Goal: Information Seeking & Learning: Learn about a topic

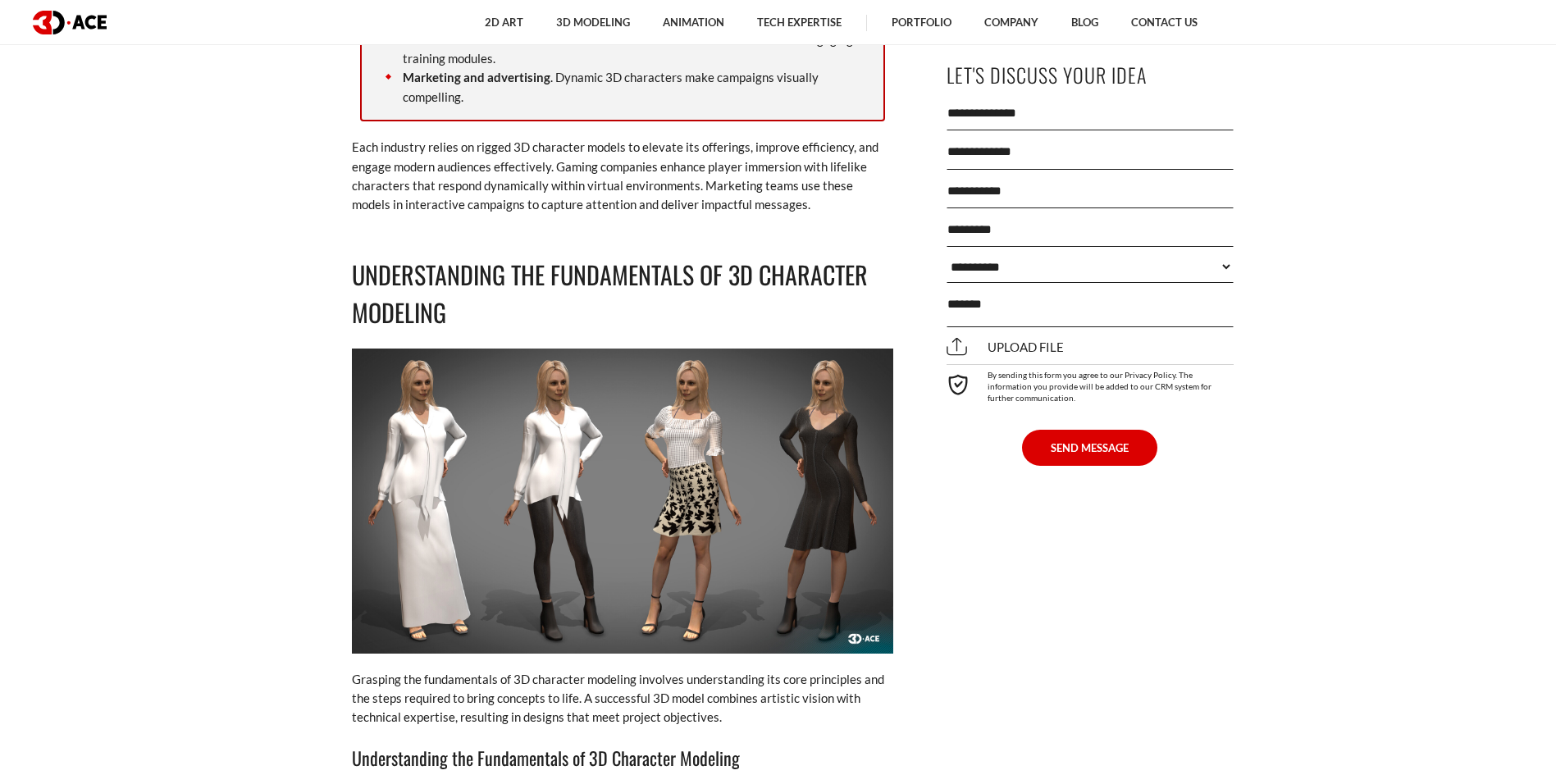
scroll to position [3414, 0]
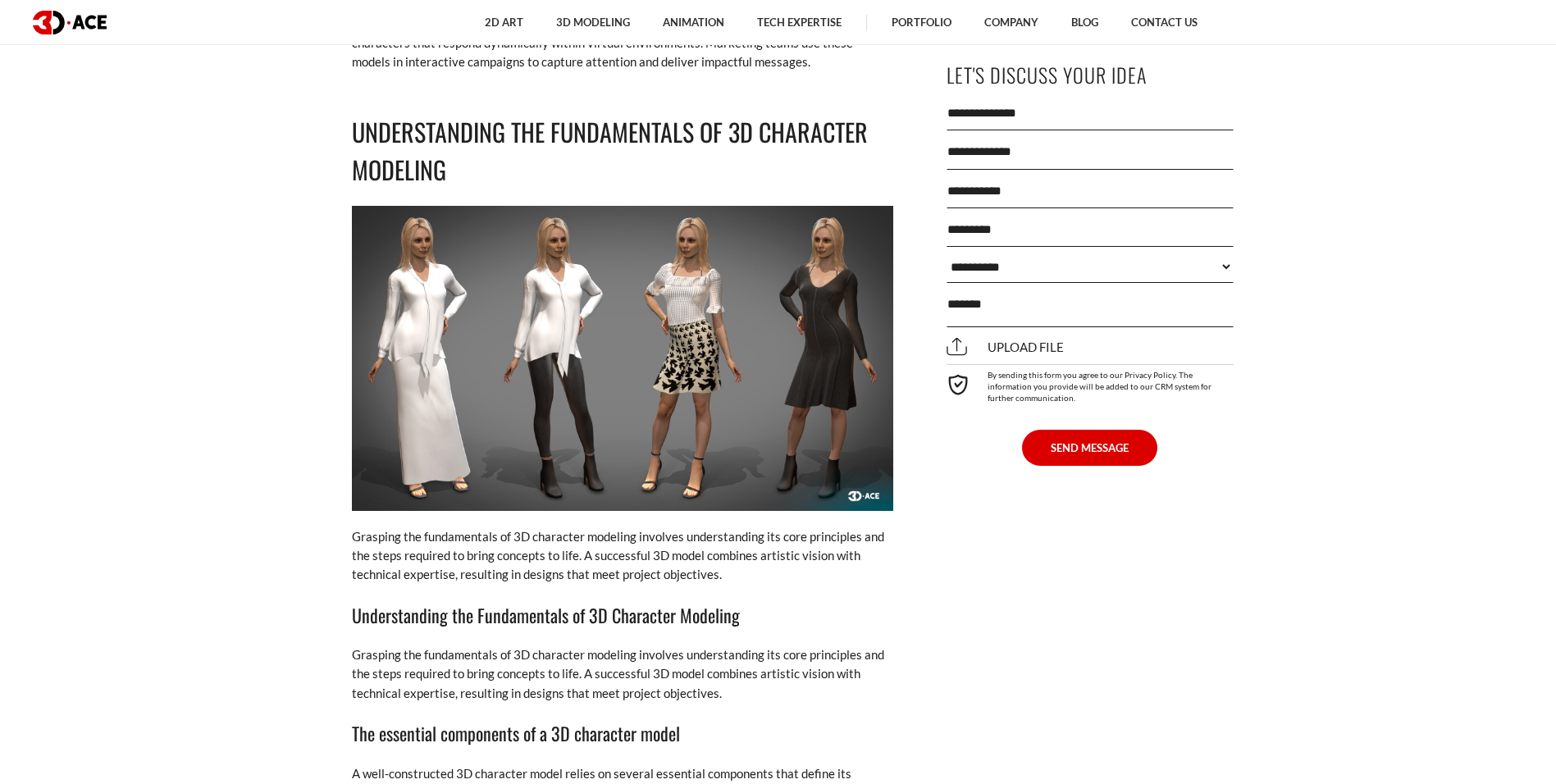
click at [661, 420] on img at bounding box center [622, 357] width 541 height 304
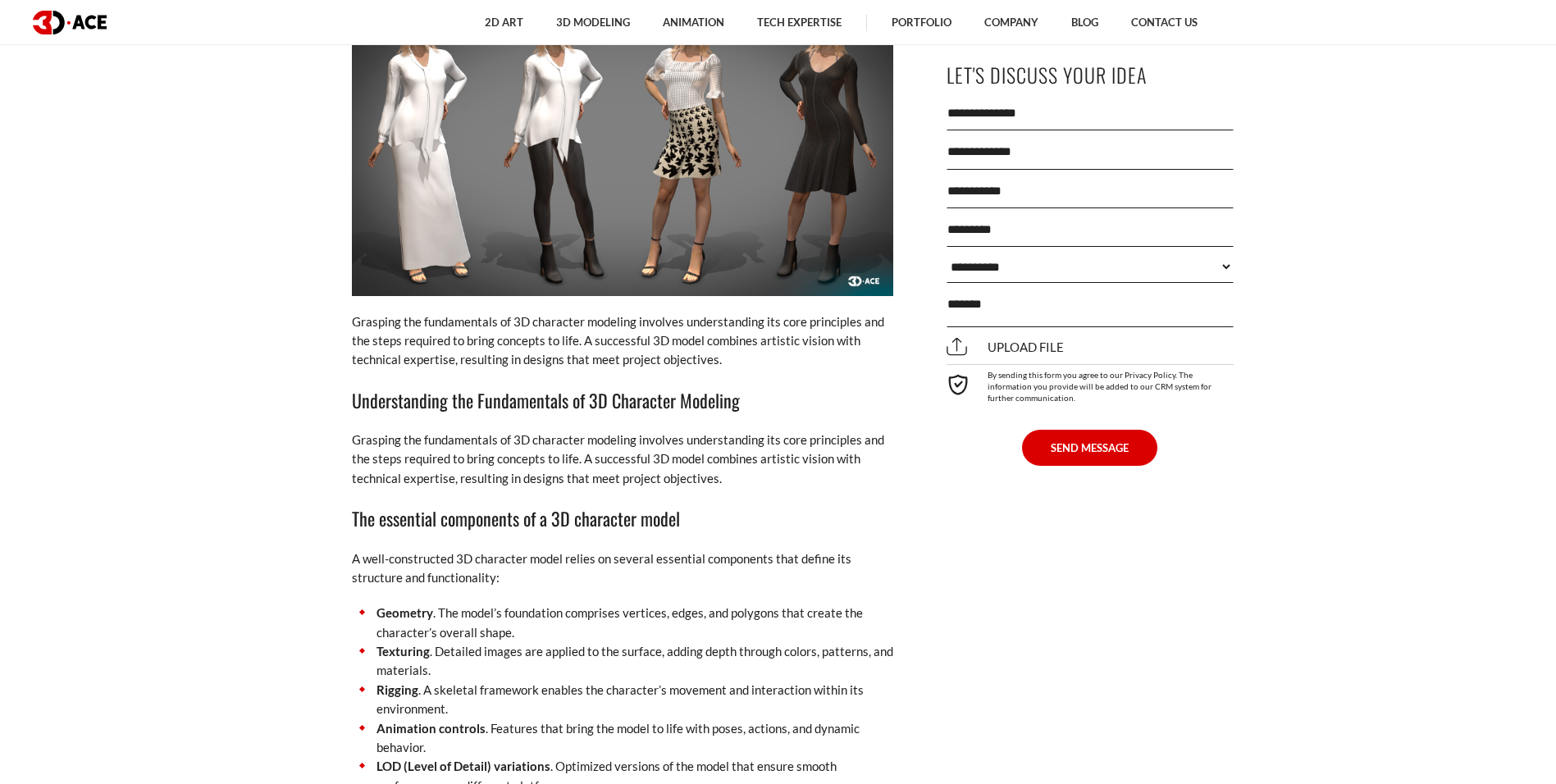
scroll to position [3643, 0]
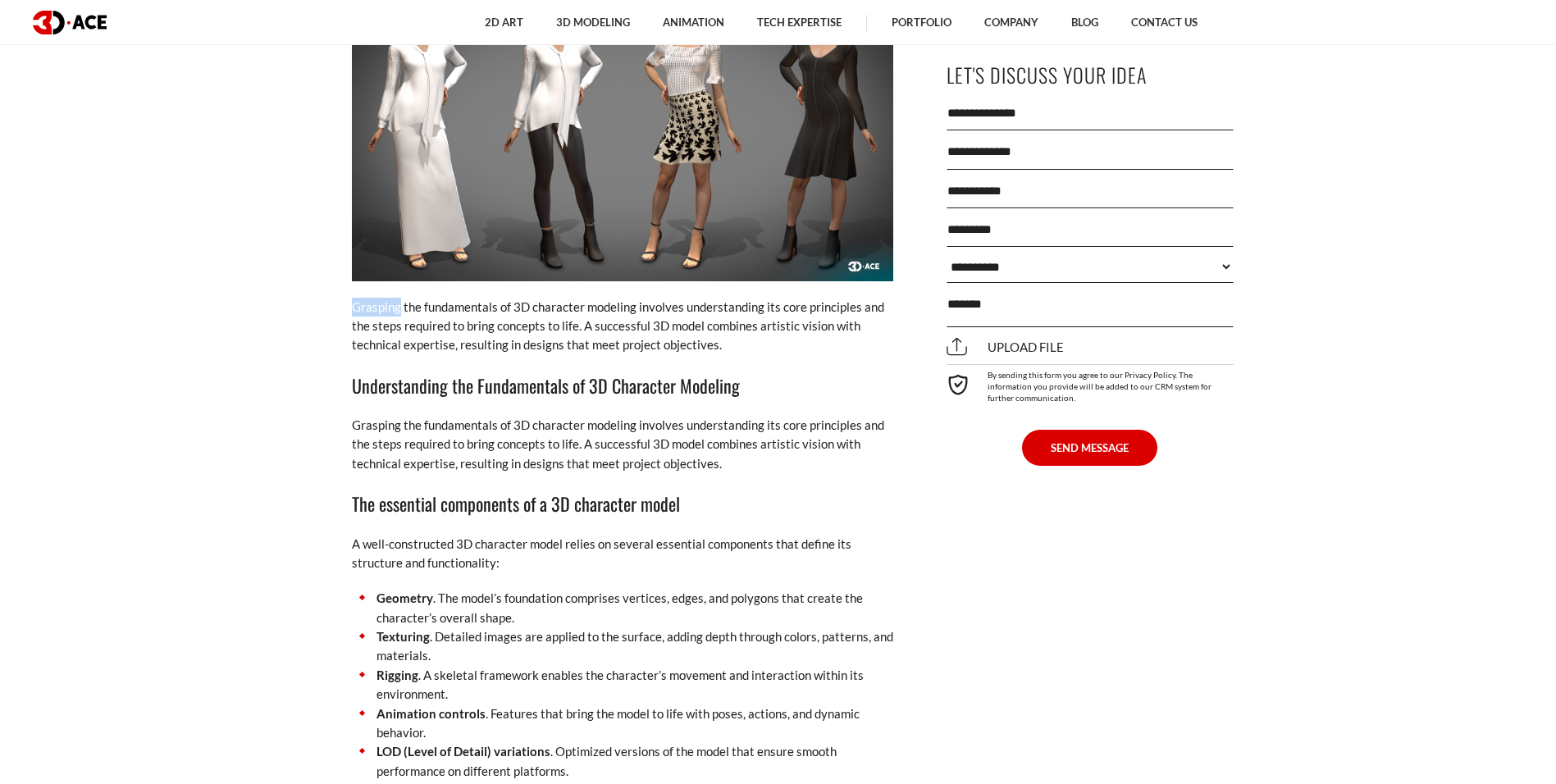
drag, startPoint x: 355, startPoint y: 300, endPoint x: 398, endPoint y: 298, distance: 43.0
click at [398, 298] on p "Grasping the fundamentals of 3D character modeling involves understanding its c…" at bounding box center [622, 326] width 541 height 57
copy p "Grasping"
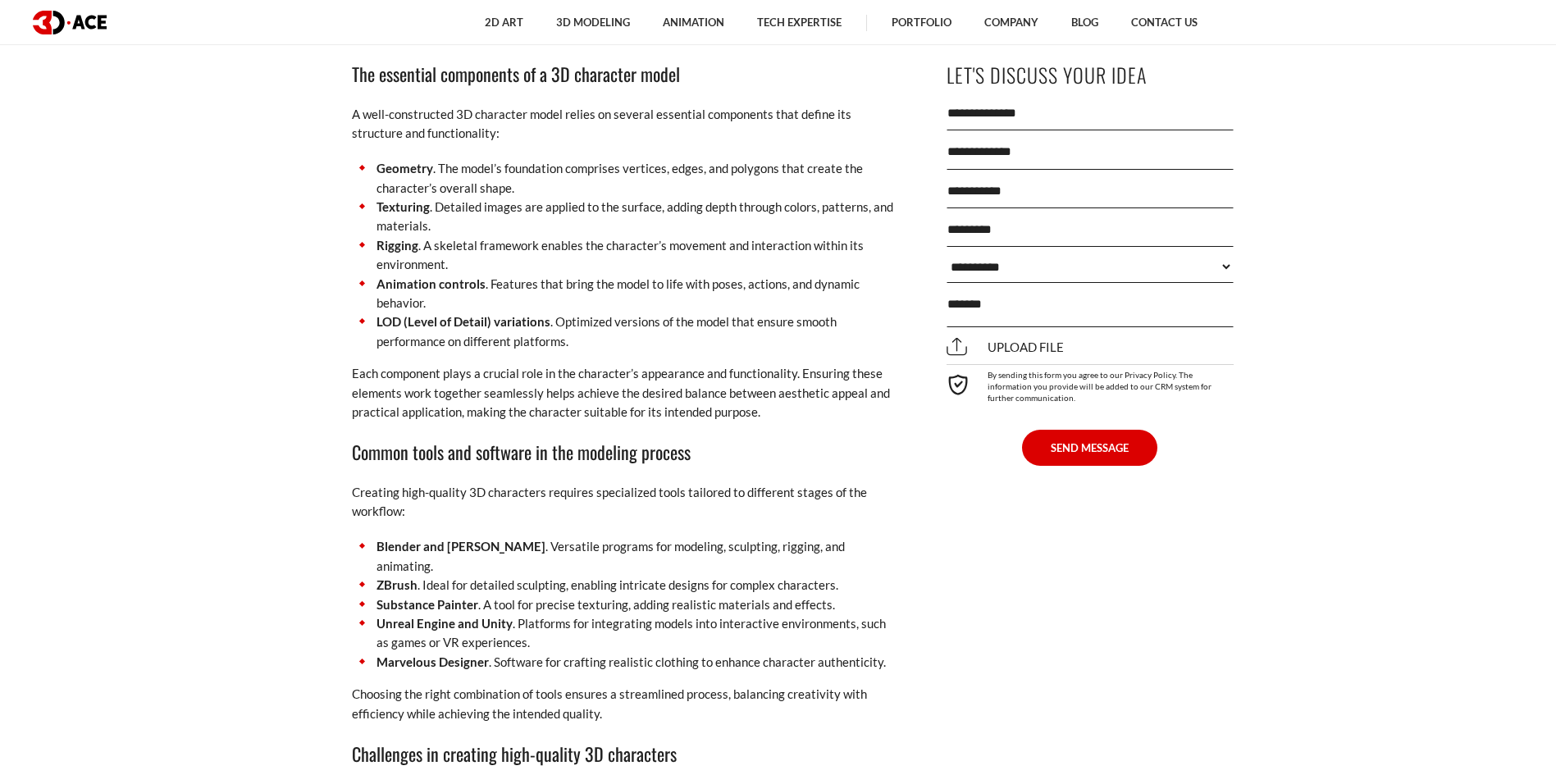
scroll to position [4060, 0]
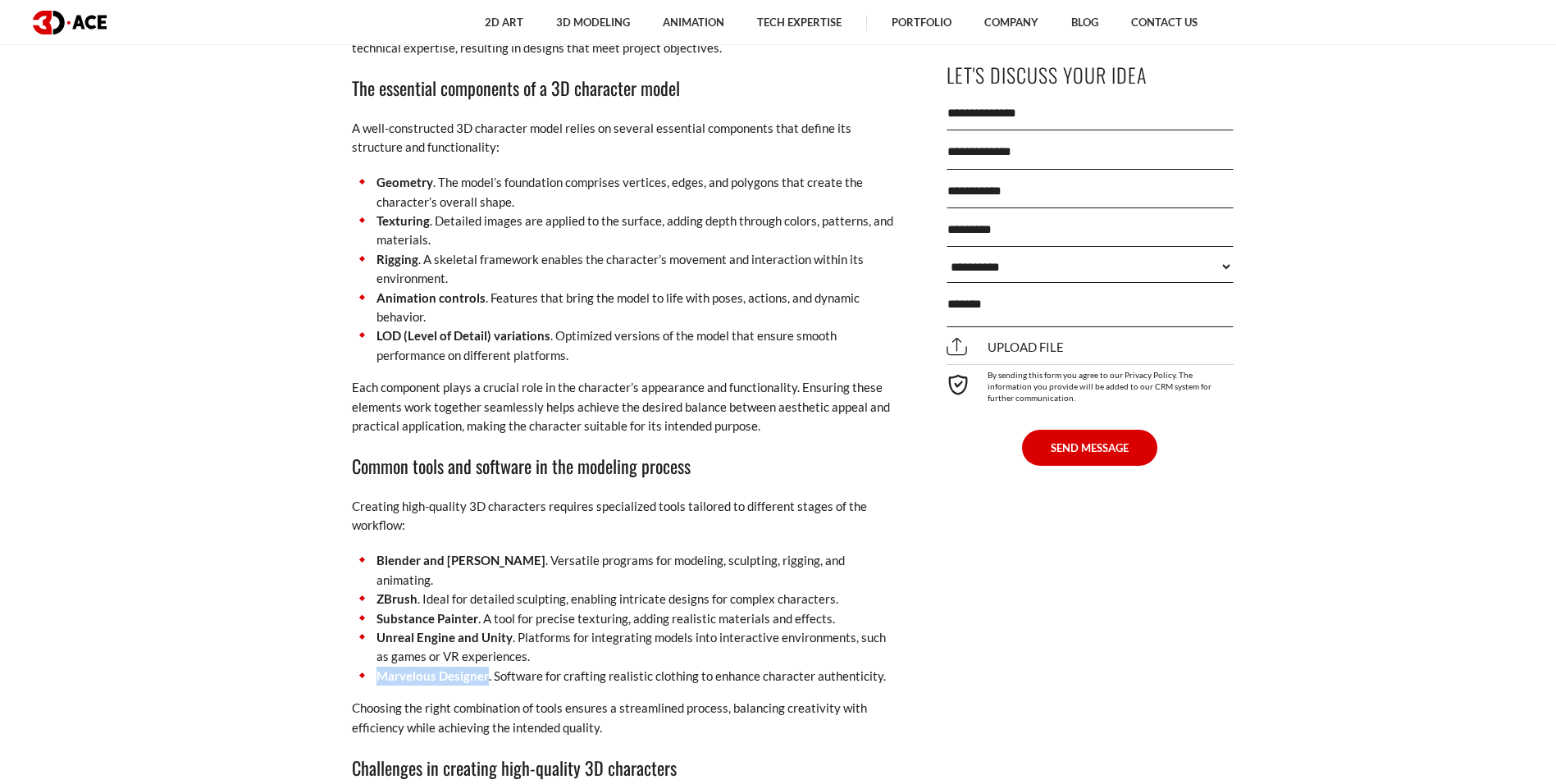
drag, startPoint x: 378, startPoint y: 660, endPoint x: 485, endPoint y: 653, distance: 107.2
click at [485, 668] on strong "Marvelous Designer" at bounding box center [432, 675] width 112 height 15
copy strong "Marvelous Designer"
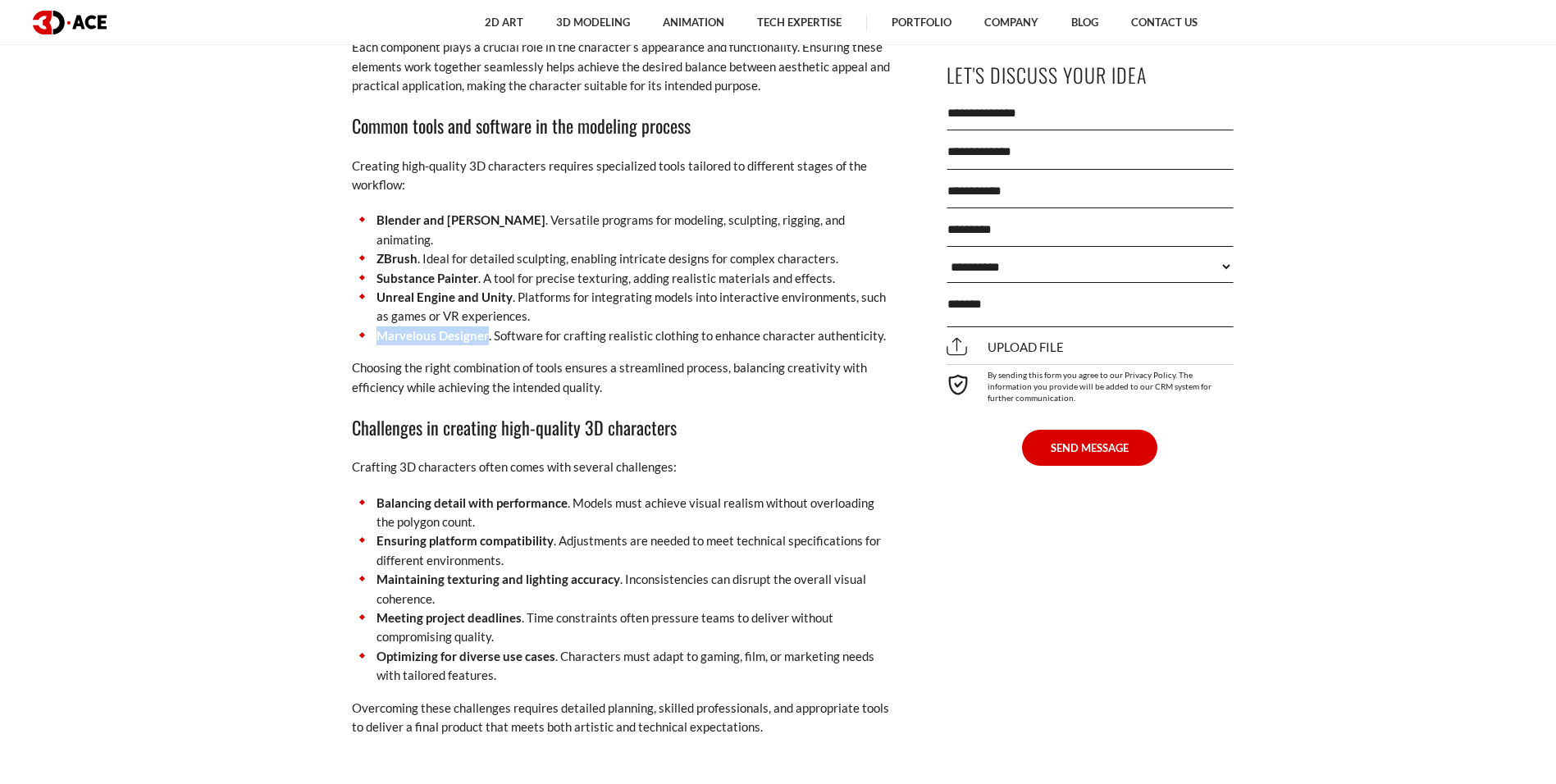
scroll to position [4431, 0]
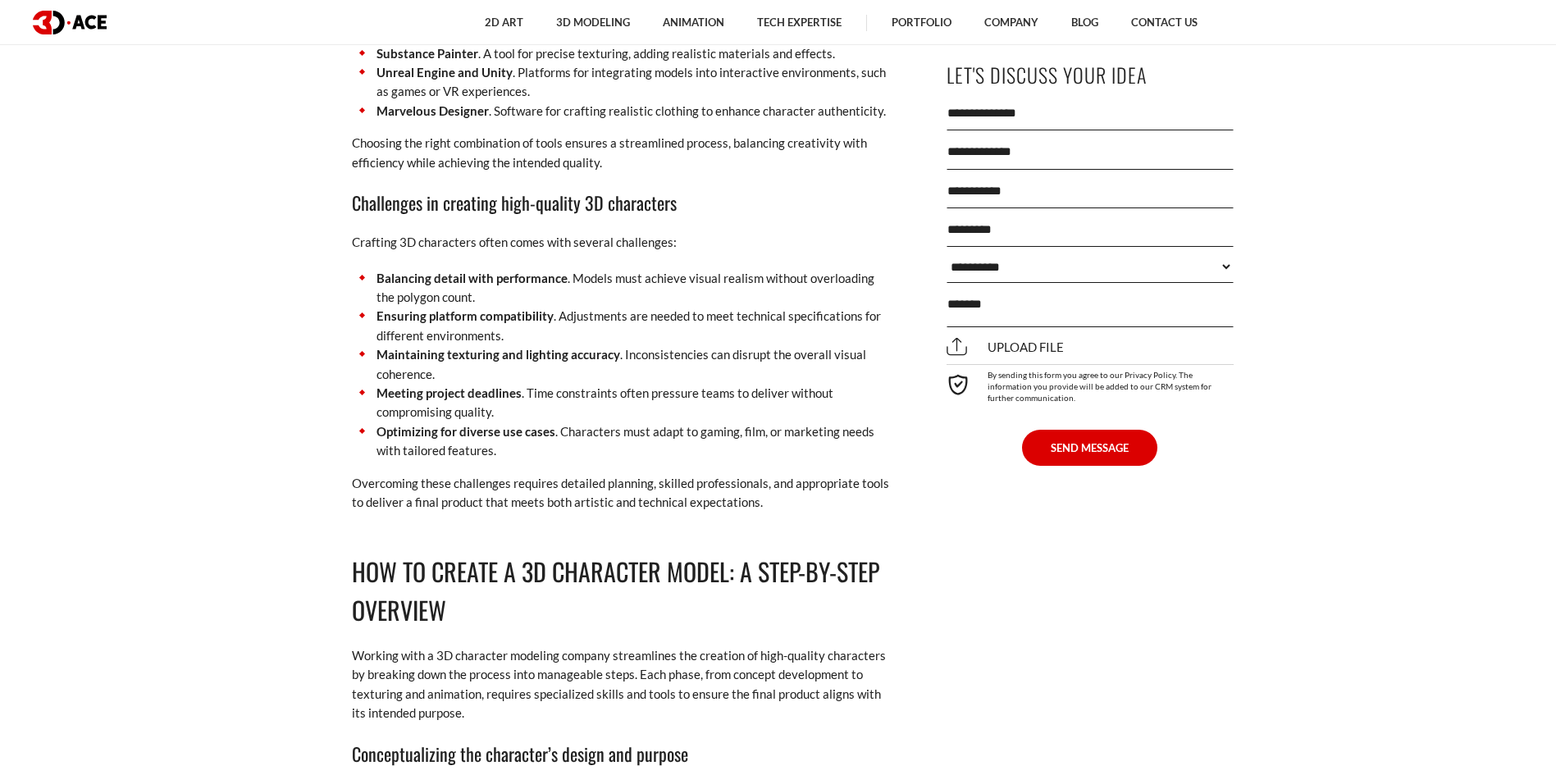
scroll to position [4627, 0]
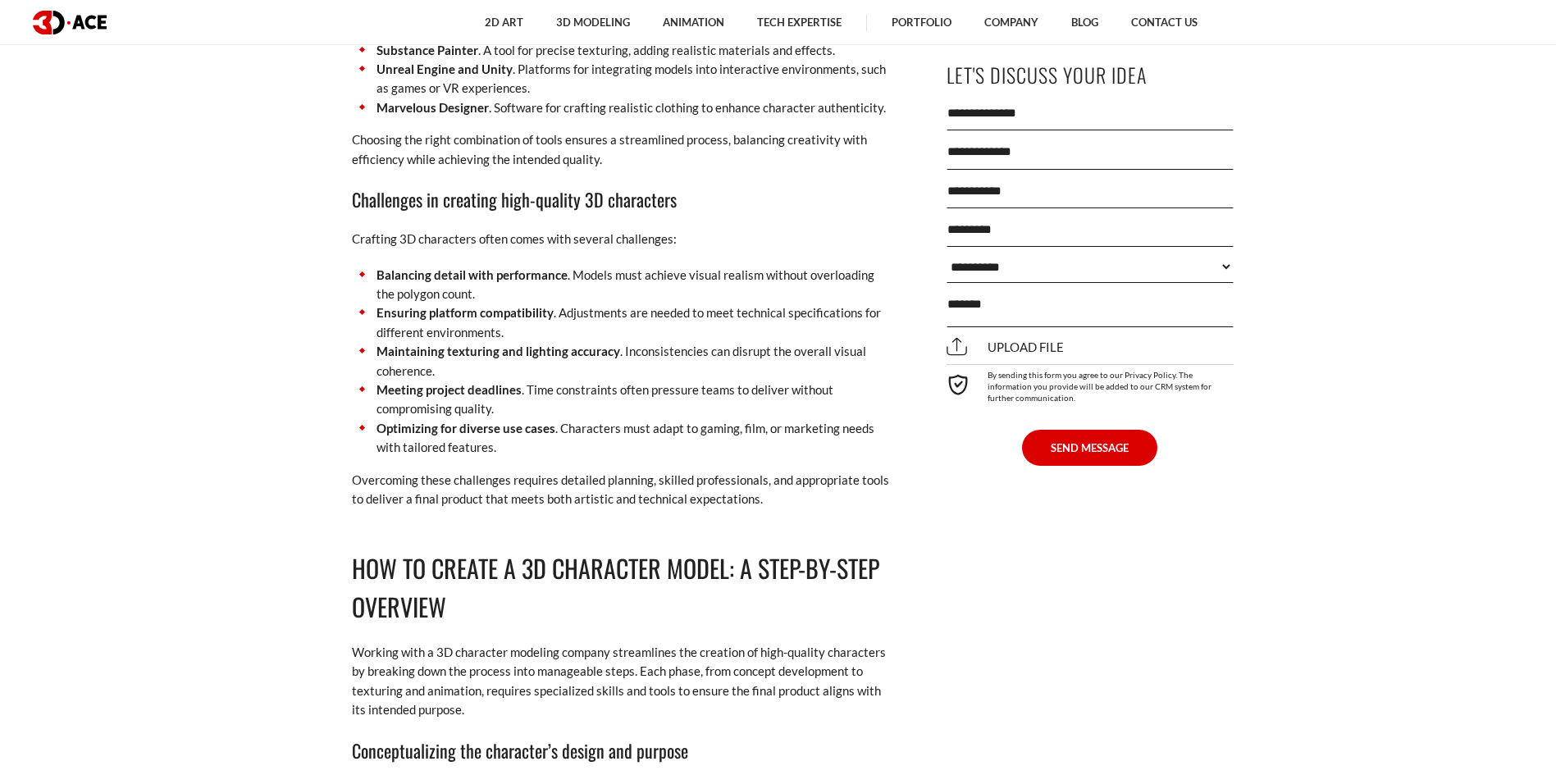
click at [524, 419] on li "Optimizing for diverse use cases . Characters must adapt to gaming, film, or ma…" at bounding box center [622, 438] width 541 height 38
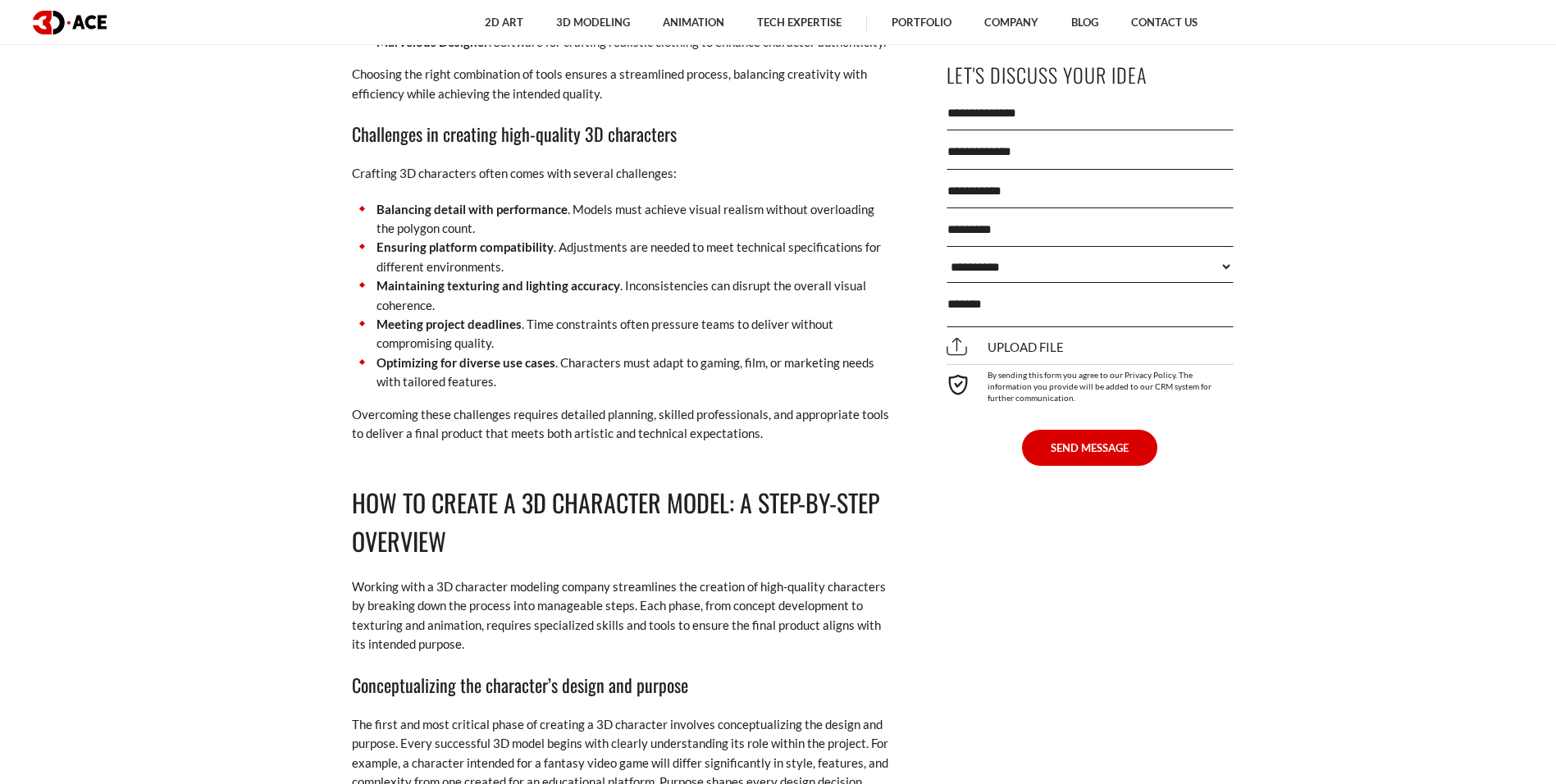
scroll to position [4726, 0]
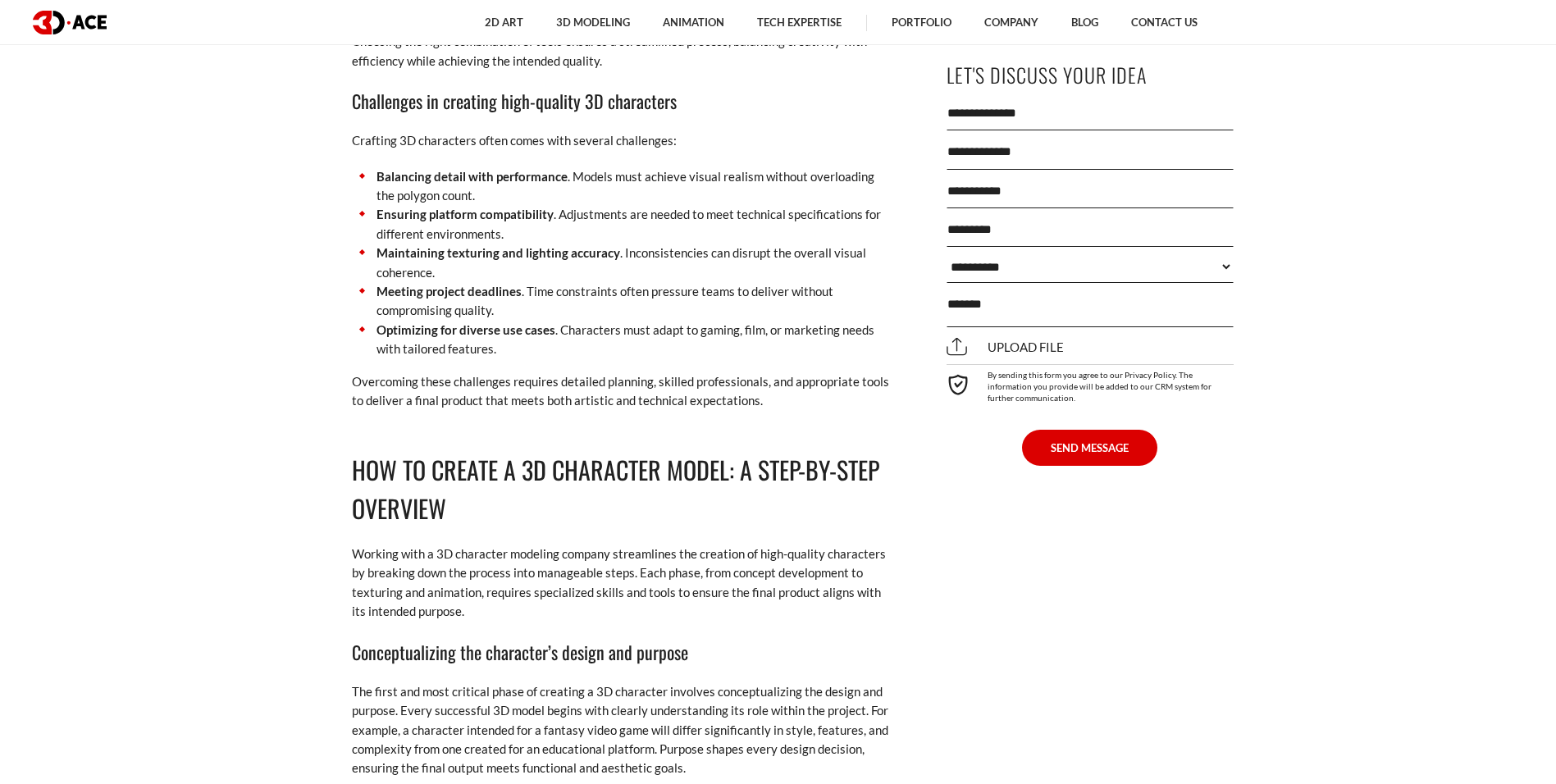
click at [668, 334] on li "Optimizing for diverse use cases . Characters must adapt to gaming, film, or ma…" at bounding box center [622, 340] width 541 height 38
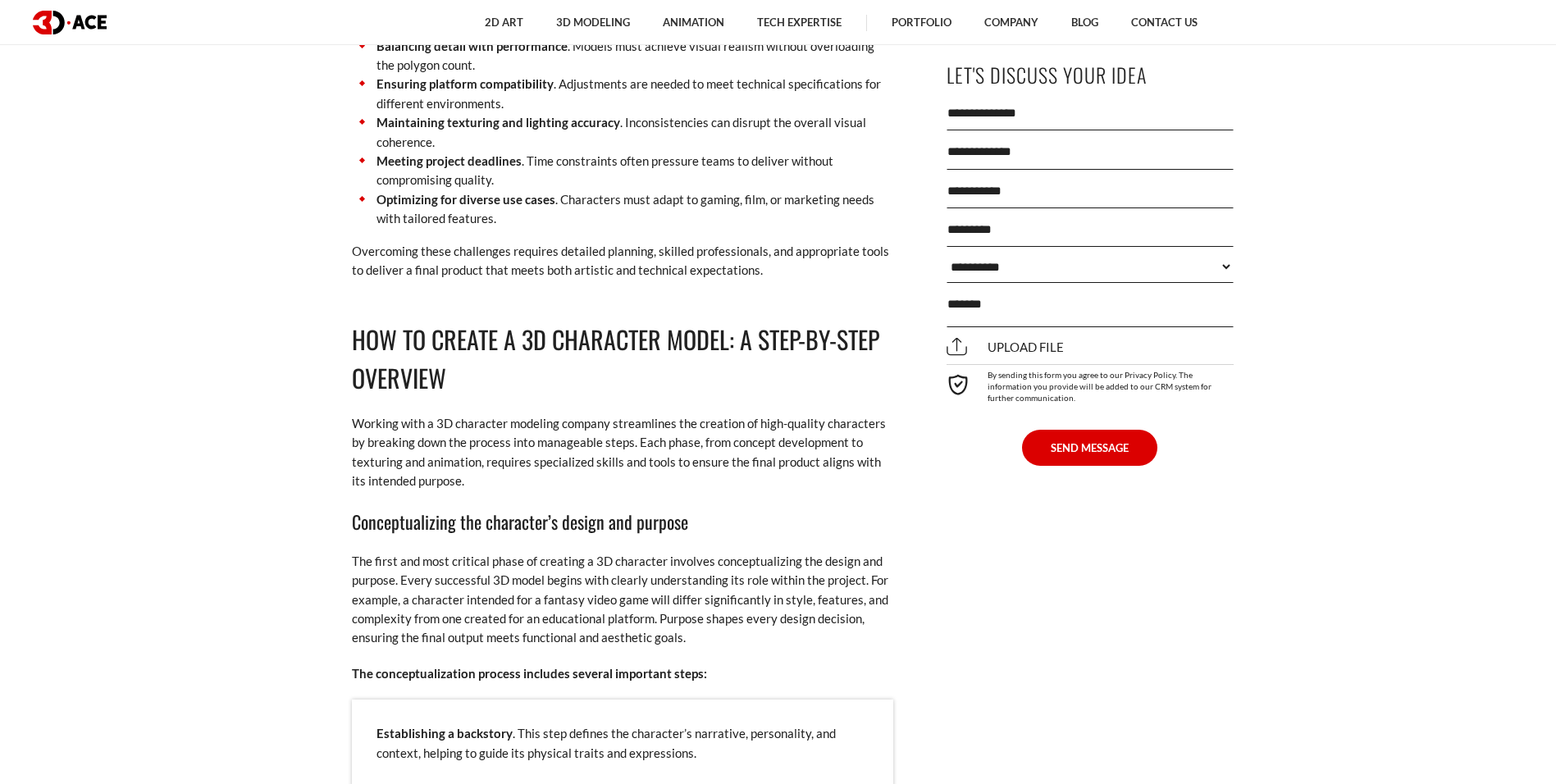
scroll to position [4857, 0]
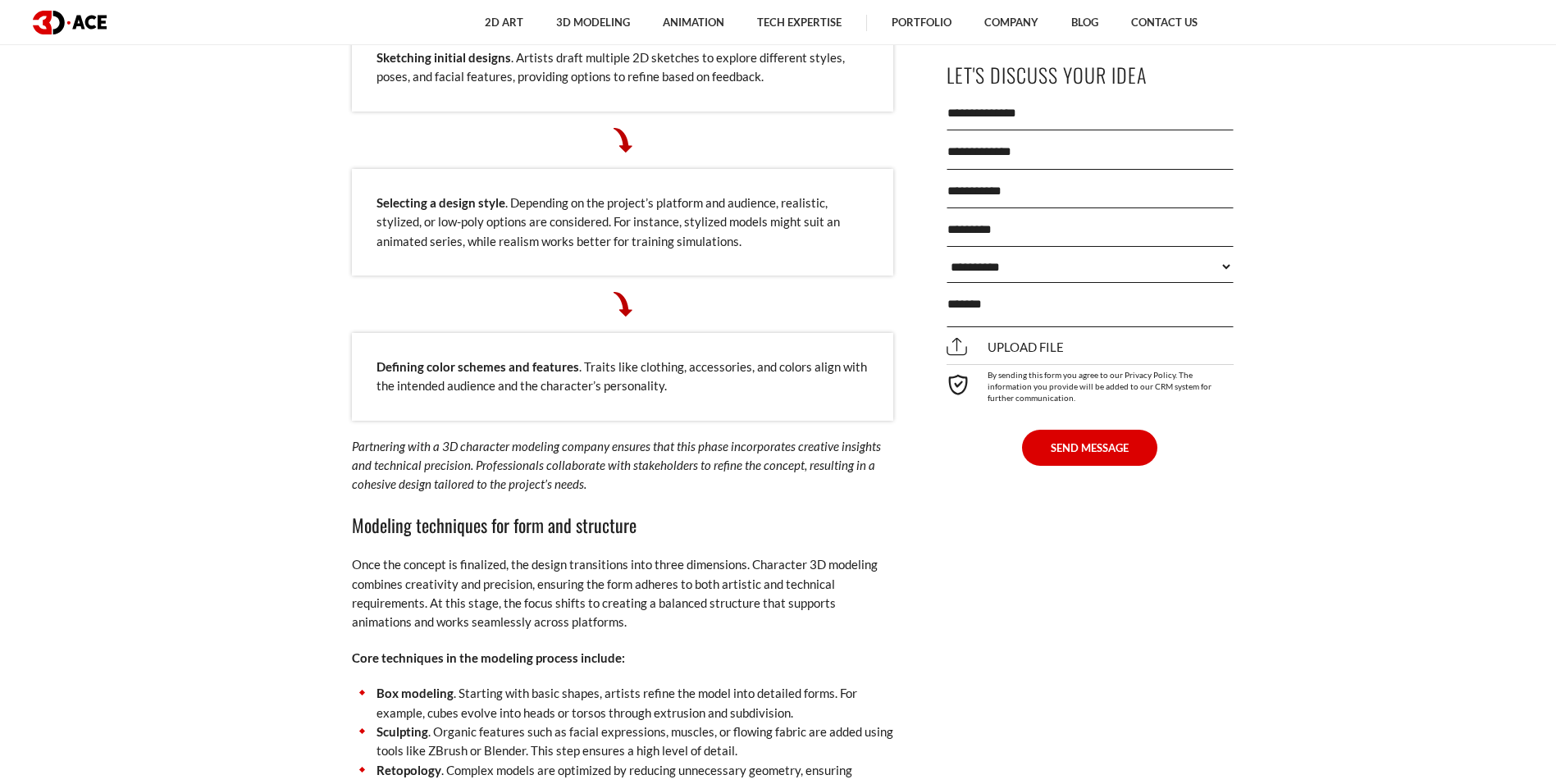
scroll to position [5698, 0]
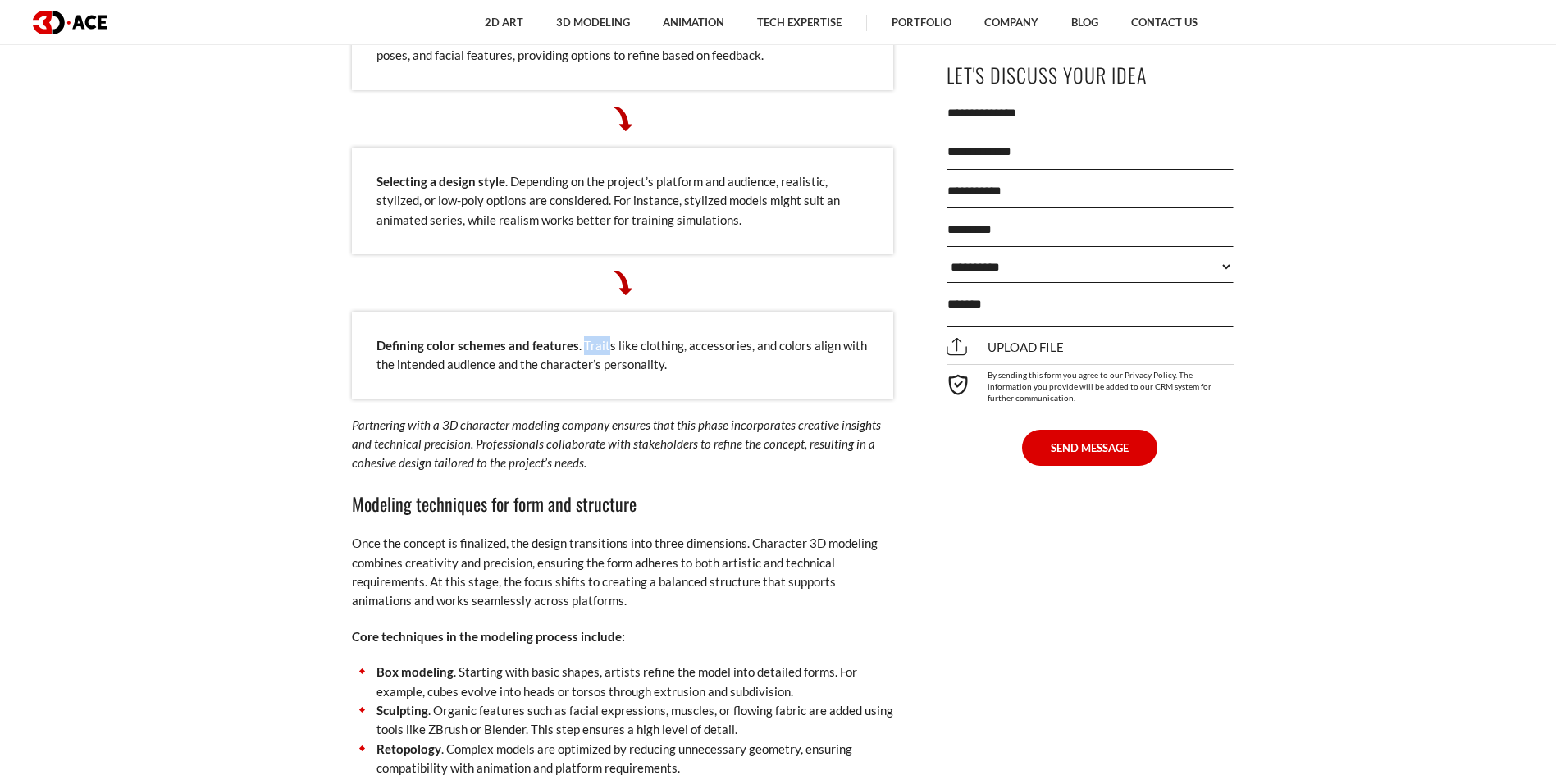
drag, startPoint x: 581, startPoint y: 326, endPoint x: 606, endPoint y: 330, distance: 25.3
click at [606, 330] on div "Defining color schemes and features . Traits like clothing, accessories, and co…" at bounding box center [622, 355] width 541 height 88
copy div "Trait"
drag, startPoint x: 600, startPoint y: 425, endPoint x: 665, endPoint y: 421, distance: 65.1
click at [665, 421] on em "Partnering with a 3D character modeling company ensures that this phase incorpo…" at bounding box center [615, 444] width 529 height 53
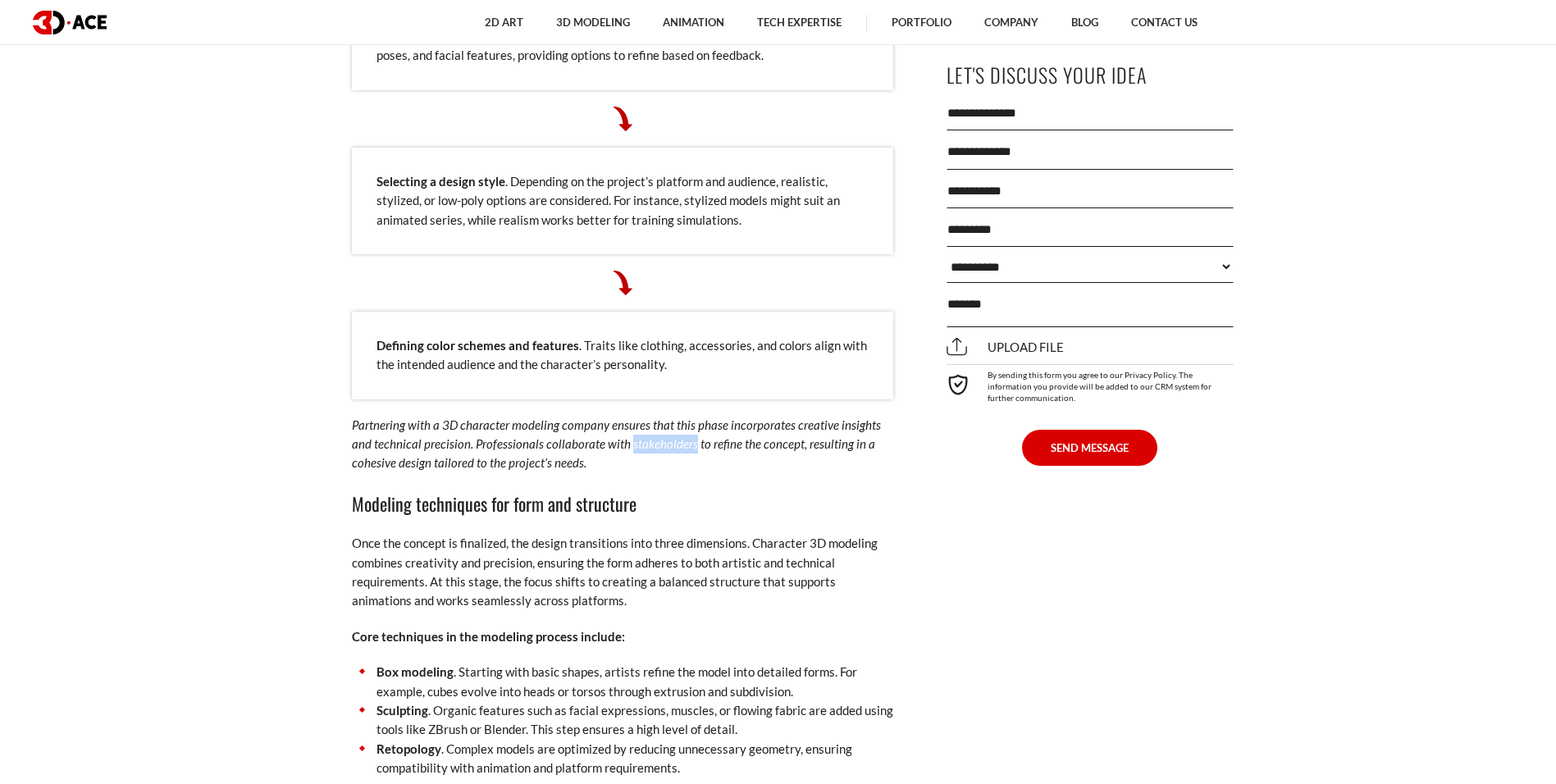
copy em "stakeholders"
